Goal: Book appointment/travel/reservation

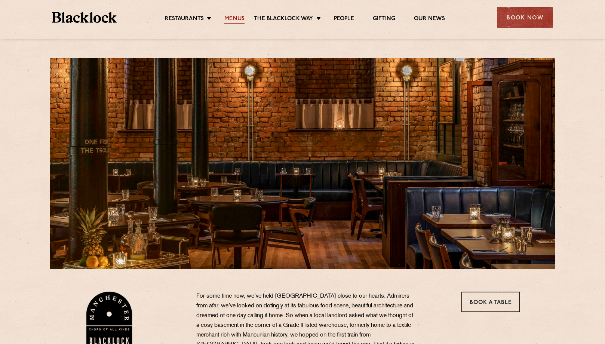
click at [230, 18] on link "Menus" at bounding box center [234, 19] width 20 height 8
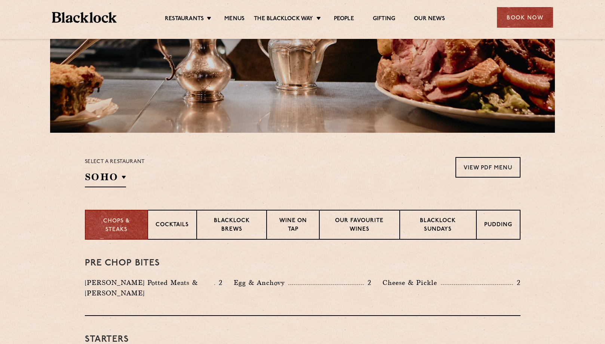
scroll to position [138, 0]
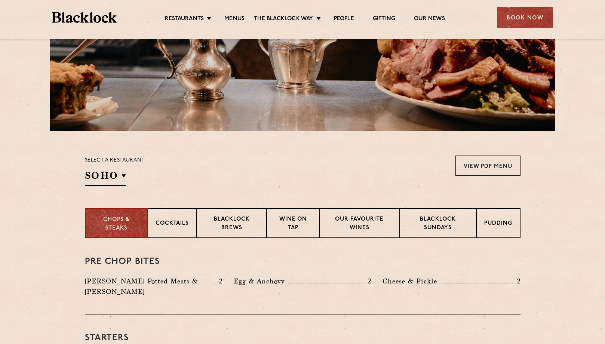
click at [126, 173] on div "Select a restaurant SOHO Soho Birmingham City Shoreditch Covent Garden Canary W…" at bounding box center [115, 170] width 60 height 30
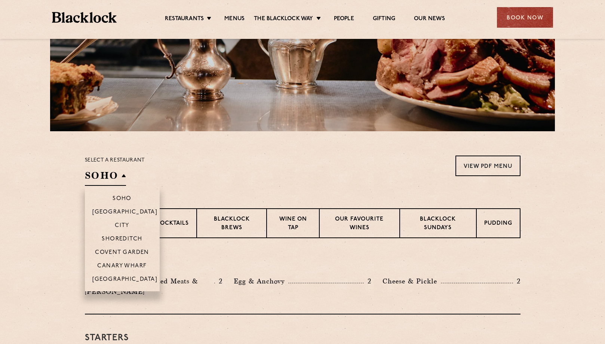
click at [117, 176] on h2 "SOHO" at bounding box center [105, 177] width 41 height 17
click at [117, 275] on li "[GEOGRAPHIC_DATA]" at bounding box center [122, 281] width 75 height 19
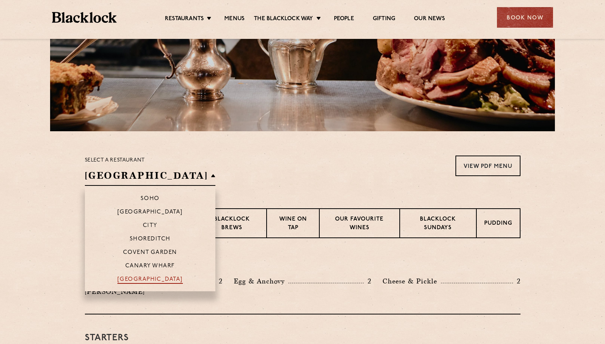
click at [126, 282] on p "[GEOGRAPHIC_DATA]" at bounding box center [149, 279] width 65 height 7
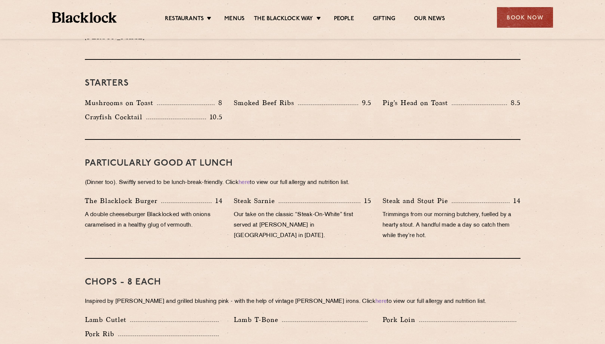
scroll to position [146, 0]
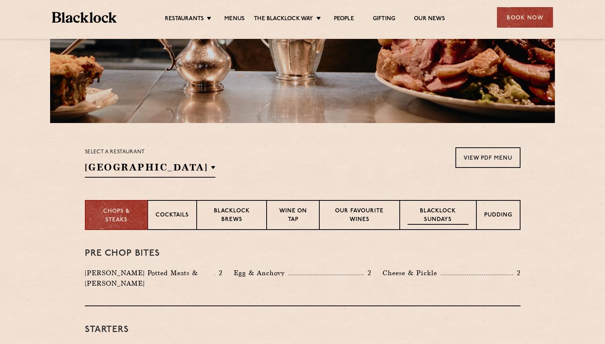
click at [441, 226] on div "Blacklock Sundays" at bounding box center [437, 215] width 76 height 30
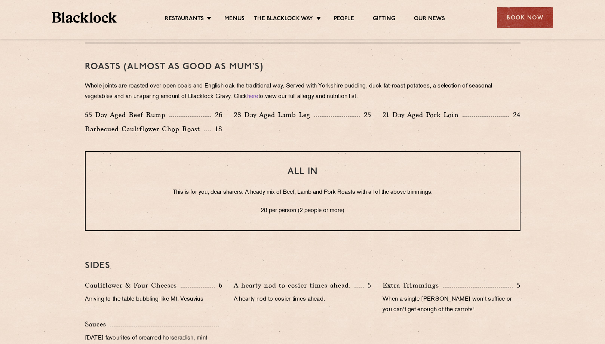
scroll to position [562, 0]
